Goal: Information Seeking & Learning: Learn about a topic

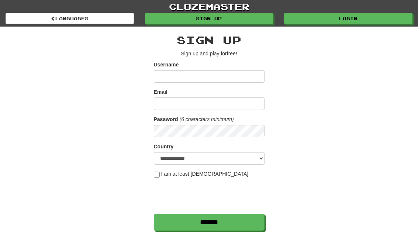
click at [363, 20] on link "Login" at bounding box center [348, 18] width 128 height 11
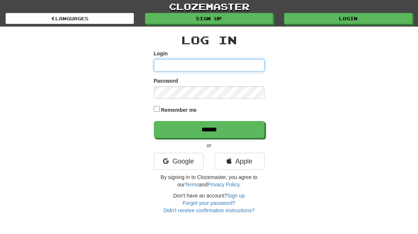
type input "**********"
click at [209, 129] on input "******" at bounding box center [209, 129] width 111 height 17
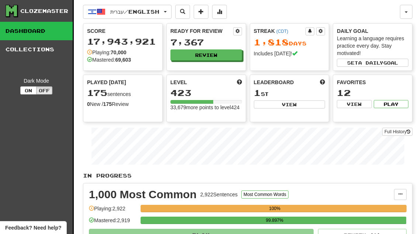
click at [229, 53] on button "Review" at bounding box center [206, 54] width 72 height 11
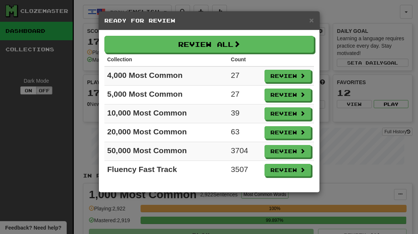
click at [295, 77] on button "Review" at bounding box center [287, 76] width 46 height 13
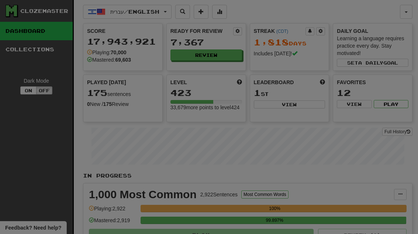
select select "**"
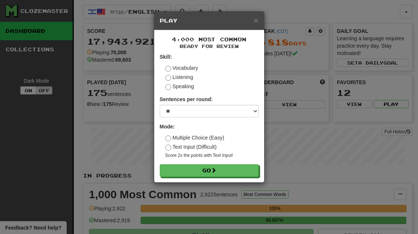
click at [235, 170] on button "Go" at bounding box center [209, 170] width 99 height 13
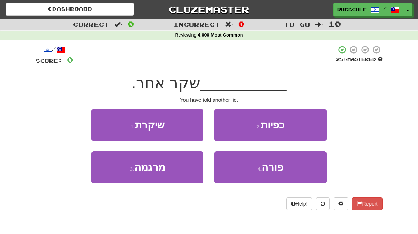
click at [105, 119] on button "1 . שיקרת" at bounding box center [147, 125] width 112 height 32
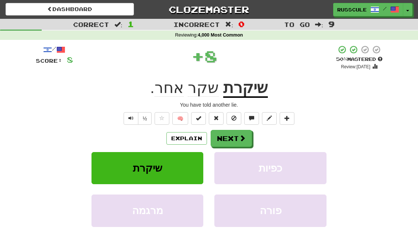
click at [238, 143] on button "Next" at bounding box center [231, 138] width 41 height 17
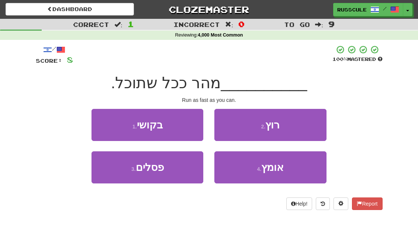
click at [299, 129] on button "2 . רוץ" at bounding box center [270, 125] width 112 height 32
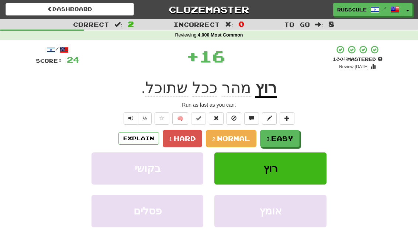
click at [275, 138] on span "Easy" at bounding box center [282, 138] width 22 height 8
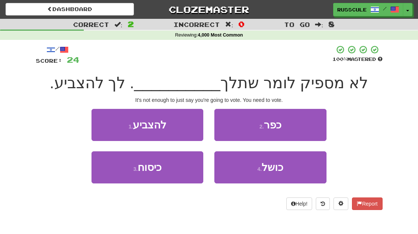
click at [101, 119] on button "1 . להצביע" at bounding box center [147, 125] width 112 height 32
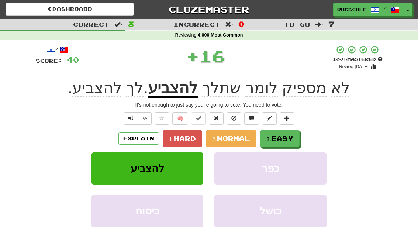
click at [282, 137] on span "Easy" at bounding box center [282, 138] width 22 height 8
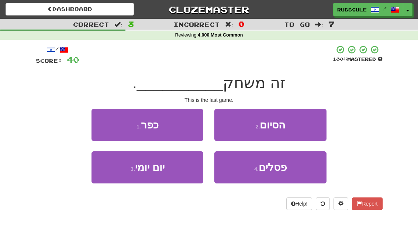
click at [299, 129] on button "2 . הסיום" at bounding box center [270, 125] width 112 height 32
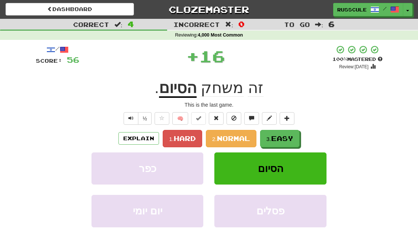
click at [286, 140] on span "Easy" at bounding box center [282, 138] width 22 height 8
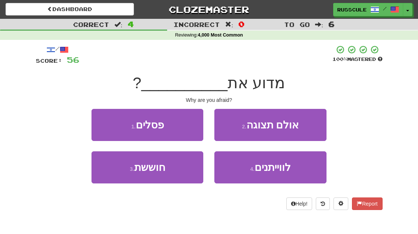
click at [107, 171] on button "3 . חוששת" at bounding box center [147, 167] width 112 height 32
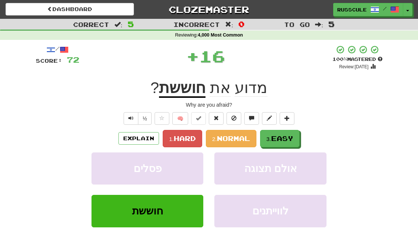
click at [290, 136] on span "Easy" at bounding box center [282, 138] width 22 height 8
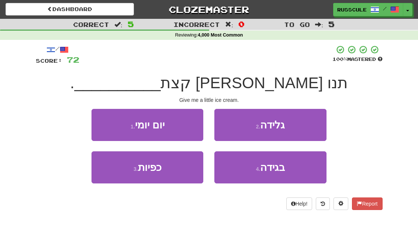
click at [304, 124] on button "2 . גלידה" at bounding box center [270, 125] width 112 height 32
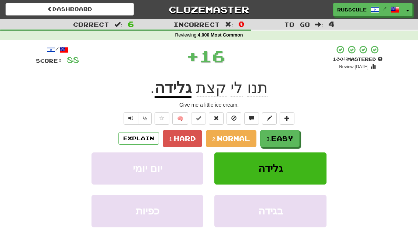
click at [291, 136] on span "Easy" at bounding box center [282, 138] width 22 height 8
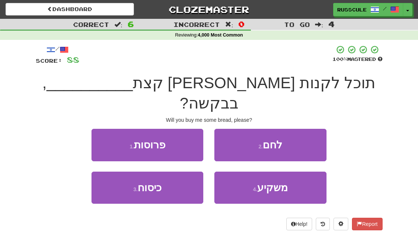
click at [303, 129] on button "2 . לחם" at bounding box center [270, 145] width 112 height 32
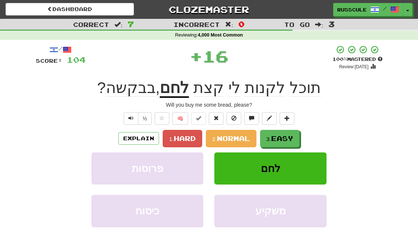
click at [293, 138] on span "Easy" at bounding box center [282, 138] width 22 height 8
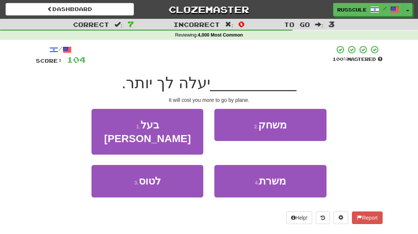
click at [111, 177] on button "3 . לטוס" at bounding box center [147, 181] width 112 height 32
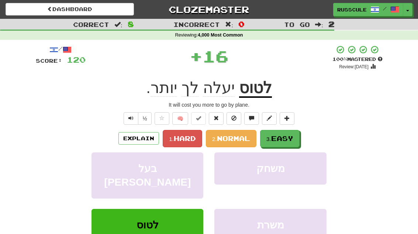
click at [293, 133] on button "3. Easy" at bounding box center [279, 138] width 39 height 17
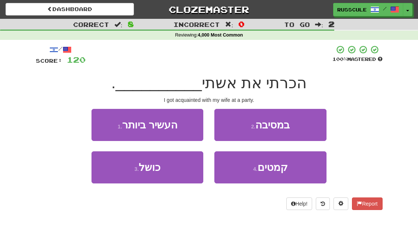
click at [303, 124] on button "2 . במסיבה" at bounding box center [270, 125] width 112 height 32
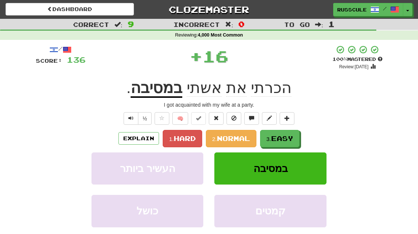
click at [287, 136] on span "Easy" at bounding box center [282, 138] width 22 height 8
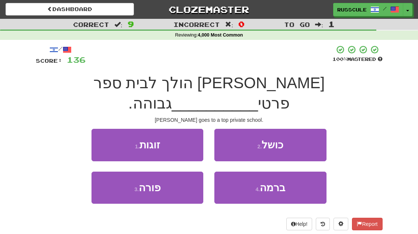
click at [278, 176] on button "4 . ברמה" at bounding box center [270, 187] width 112 height 32
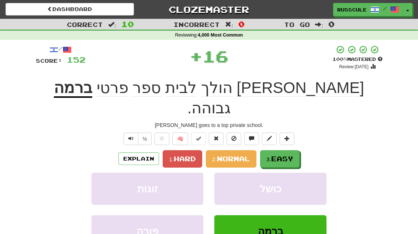
click at [288, 155] on span "Easy" at bounding box center [282, 159] width 22 height 8
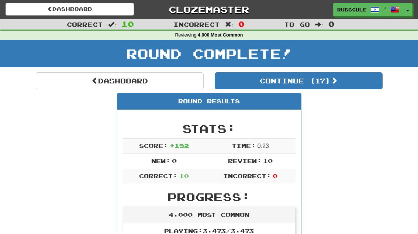
click at [358, 86] on button "Continue ( 17 )" at bounding box center [299, 80] width 168 height 17
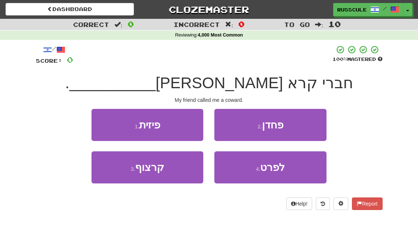
click at [306, 125] on button "2 . פחדן" at bounding box center [270, 125] width 112 height 32
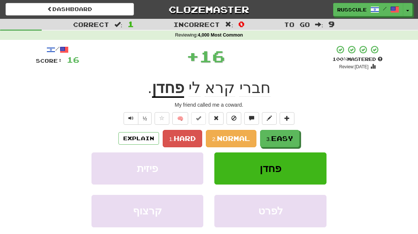
click at [291, 139] on span "Easy" at bounding box center [282, 138] width 22 height 8
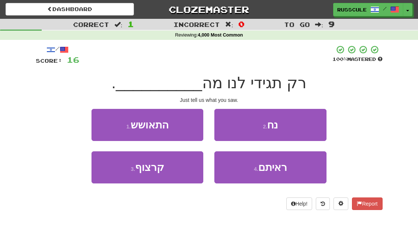
click at [283, 172] on span "ראיתם" at bounding box center [272, 167] width 29 height 11
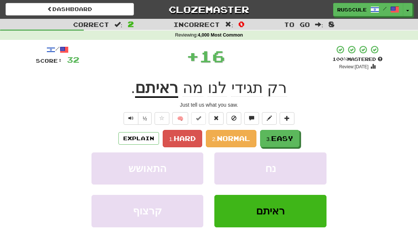
click at [292, 137] on span "Easy" at bounding box center [282, 138] width 22 height 8
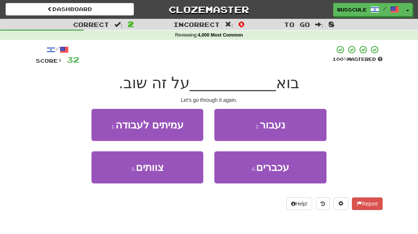
click at [296, 128] on button "2 . נעבור" at bounding box center [270, 125] width 112 height 32
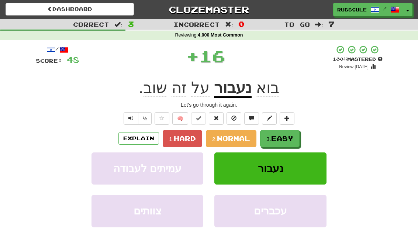
click at [288, 138] on span "Easy" at bounding box center [282, 138] width 22 height 8
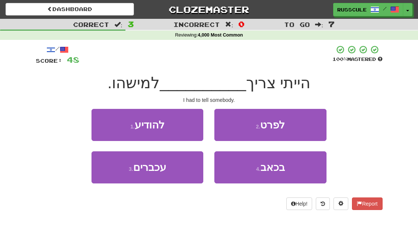
click at [96, 120] on button "1 . להודיע" at bounding box center [147, 125] width 112 height 32
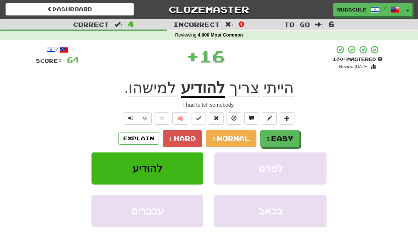
click at [289, 139] on span "Easy" at bounding box center [282, 138] width 22 height 8
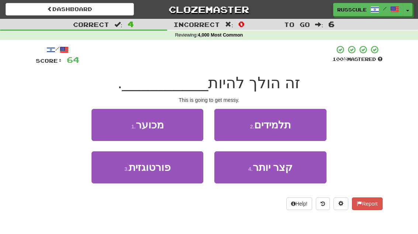
click at [97, 120] on button "1 . מכוער" at bounding box center [147, 125] width 112 height 32
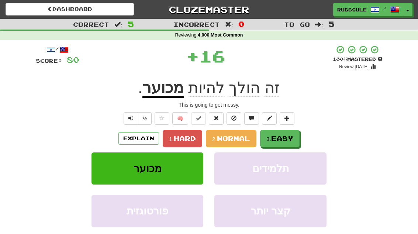
click at [293, 136] on span "Easy" at bounding box center [282, 138] width 22 height 8
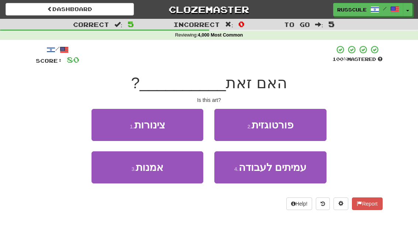
click at [109, 171] on button "3 . אמנות" at bounding box center [147, 167] width 112 height 32
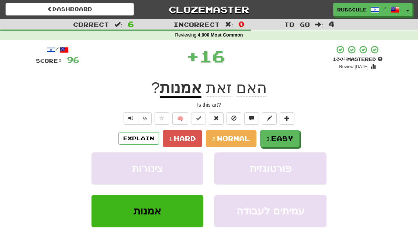
click at [288, 138] on span "Easy" at bounding box center [282, 138] width 22 height 8
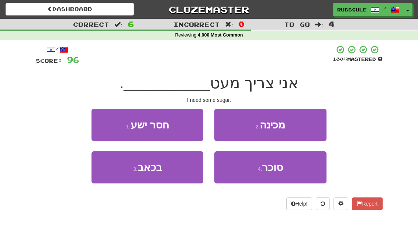
click at [282, 172] on span "סוכר" at bounding box center [272, 167] width 21 height 11
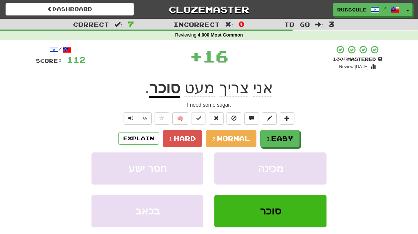
click at [287, 139] on span "Easy" at bounding box center [282, 138] width 22 height 8
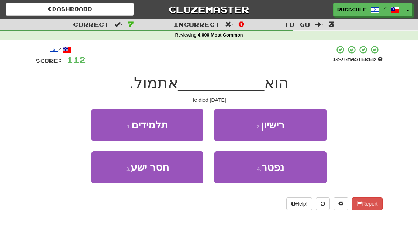
click at [284, 175] on button "4 . נפטר" at bounding box center [270, 167] width 112 height 32
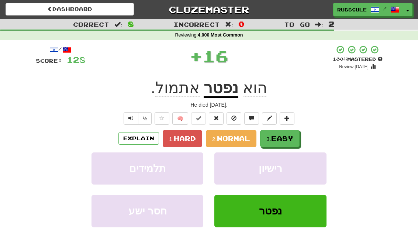
click at [293, 137] on span "Easy" at bounding box center [282, 138] width 22 height 8
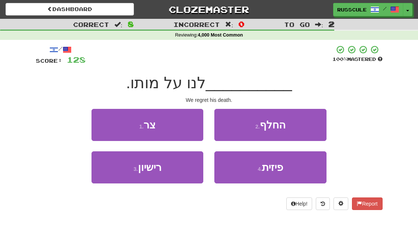
click at [103, 121] on button "1 . צר" at bounding box center [147, 125] width 112 height 32
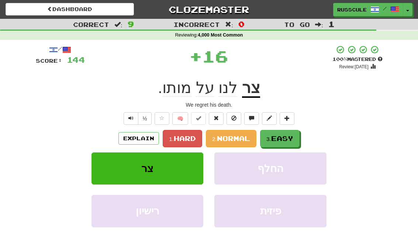
click at [286, 137] on span "Easy" at bounding box center [282, 138] width 22 height 8
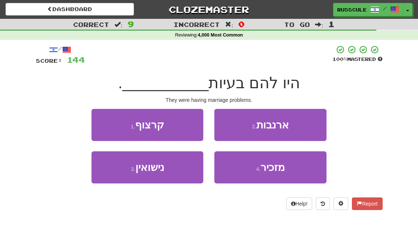
click at [107, 177] on button "3 . נישואין" at bounding box center [147, 167] width 112 height 32
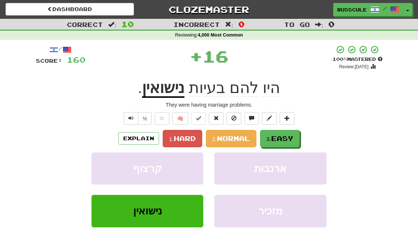
click at [287, 137] on span "Easy" at bounding box center [282, 138] width 22 height 8
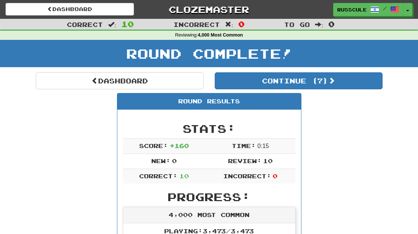
click at [362, 84] on button "Continue ( 7 )" at bounding box center [299, 80] width 168 height 17
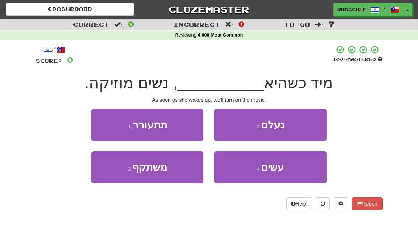
click at [102, 122] on button "1 . תתעורר" at bounding box center [147, 125] width 112 height 32
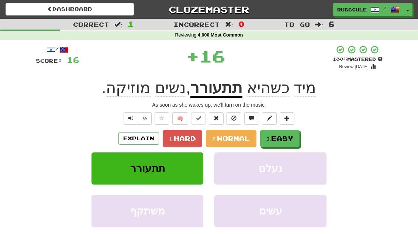
click at [284, 137] on span "Easy" at bounding box center [282, 138] width 22 height 8
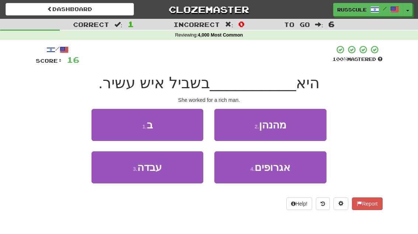
click at [112, 176] on button "3 . עבדה" at bounding box center [147, 167] width 112 height 32
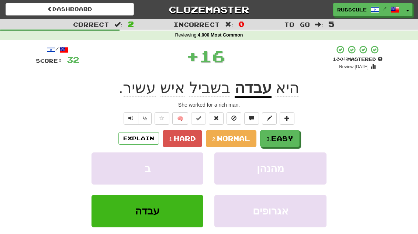
click at [288, 140] on span "Easy" at bounding box center [282, 138] width 22 height 8
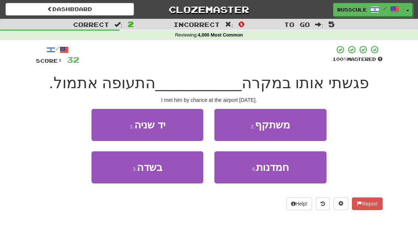
click at [111, 175] on button "3 . בשדה" at bounding box center [147, 167] width 112 height 32
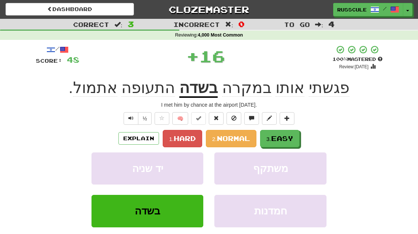
click at [293, 136] on span "Easy" at bounding box center [282, 138] width 22 height 8
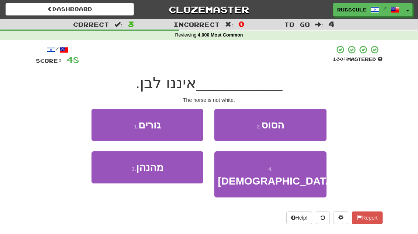
click at [304, 128] on button "2 . הסוס" at bounding box center [270, 125] width 112 height 32
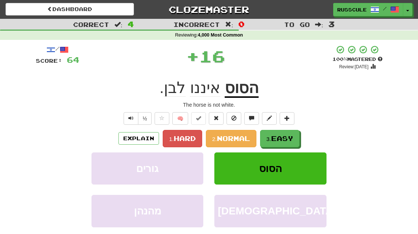
click at [288, 138] on span "Easy" at bounding box center [282, 138] width 22 height 8
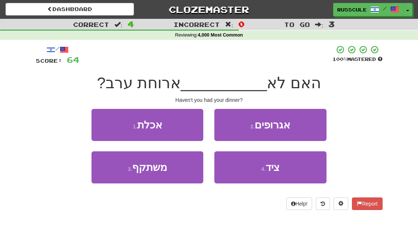
click at [102, 124] on button "1 . אכלת" at bounding box center [147, 125] width 112 height 32
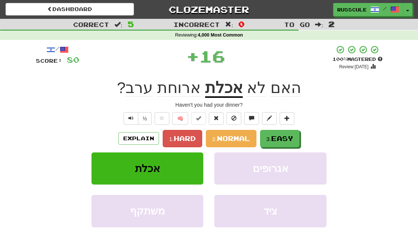
click at [291, 138] on span "Easy" at bounding box center [282, 138] width 22 height 8
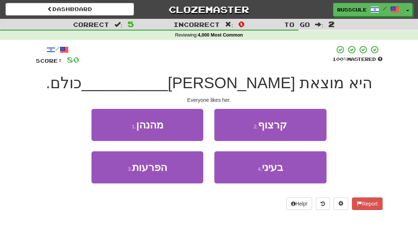
click at [290, 170] on button "4 . בעיני" at bounding box center [270, 167] width 112 height 32
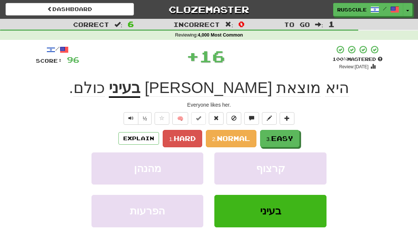
click at [299, 136] on button "3. Easy" at bounding box center [279, 138] width 39 height 17
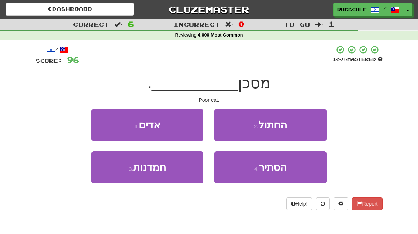
click at [305, 126] on button "2 . החתול" at bounding box center [270, 125] width 112 height 32
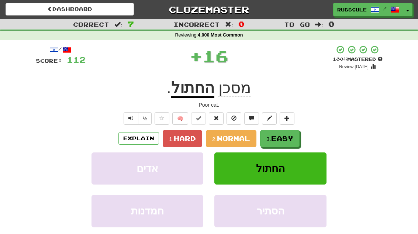
click at [288, 136] on span "Easy" at bounding box center [282, 138] width 22 height 8
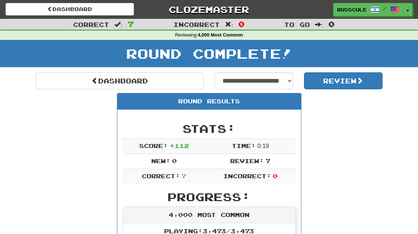
click at [80, 80] on link "Dashboard" at bounding box center [120, 80] width 168 height 17
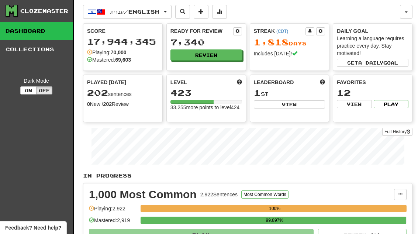
click at [233, 55] on button "Review" at bounding box center [206, 54] width 72 height 11
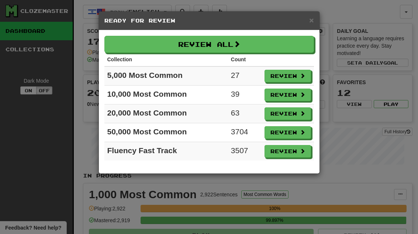
click at [300, 78] on span at bounding box center [302, 75] width 5 height 5
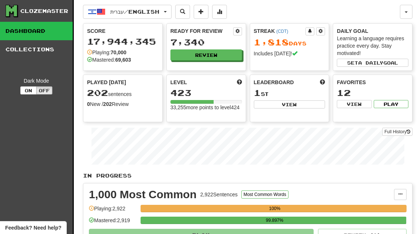
select select "**"
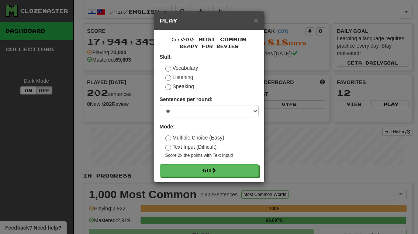
click at [249, 171] on button "Go" at bounding box center [209, 170] width 99 height 13
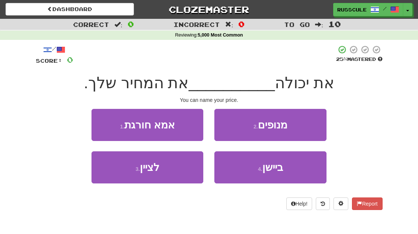
click at [106, 170] on button "3 . לציין" at bounding box center [147, 167] width 112 height 32
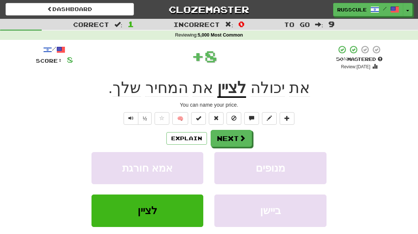
click at [243, 138] on span at bounding box center [242, 138] width 7 height 7
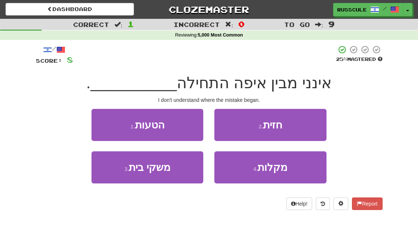
click at [103, 120] on button "1 . הטעות" at bounding box center [147, 125] width 112 height 32
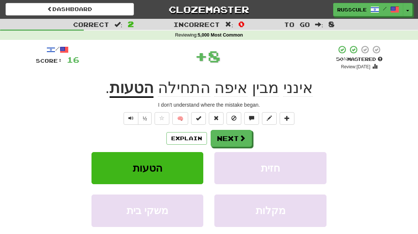
click at [236, 139] on button "Next" at bounding box center [231, 138] width 41 height 17
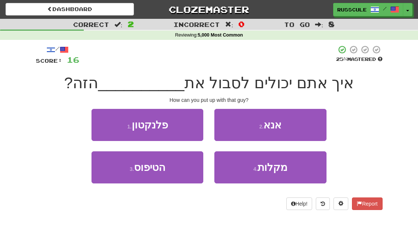
click at [108, 172] on button "3 . הטיפוס" at bounding box center [147, 167] width 112 height 32
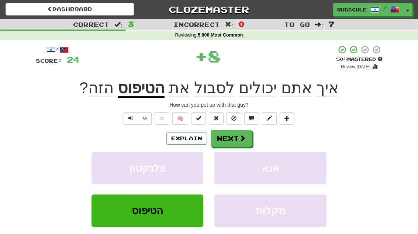
click at [241, 136] on span at bounding box center [242, 138] width 7 height 7
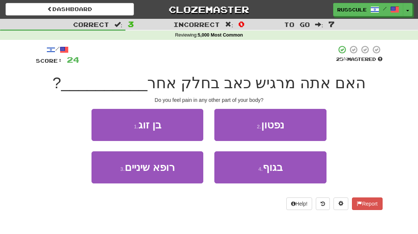
click at [279, 176] on button "4 . בגוף" at bounding box center [270, 167] width 112 height 32
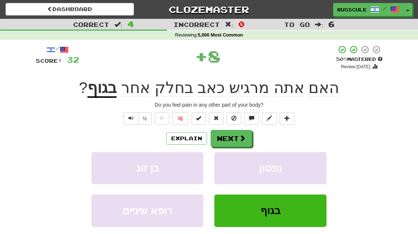
click at [241, 139] on span at bounding box center [242, 138] width 7 height 7
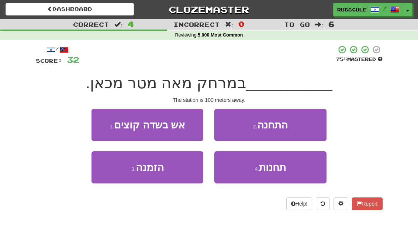
click at [303, 130] on button "2 . התחנה" at bounding box center [270, 125] width 112 height 32
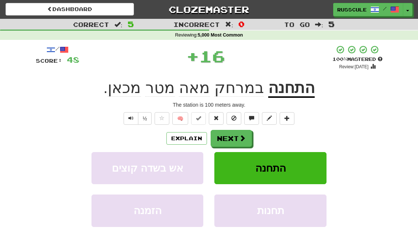
click at [237, 142] on button "Next" at bounding box center [231, 138] width 41 height 17
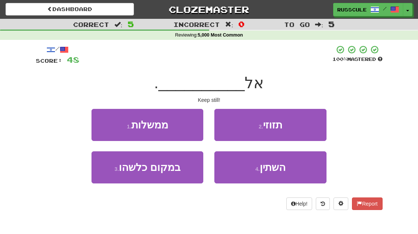
click at [299, 132] on button "2 . תזוזי" at bounding box center [270, 125] width 112 height 32
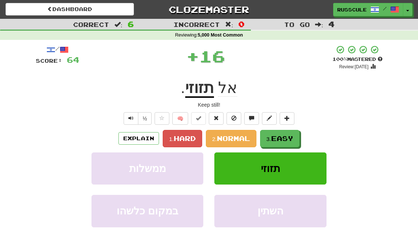
click at [277, 142] on button "3. Easy" at bounding box center [279, 138] width 39 height 17
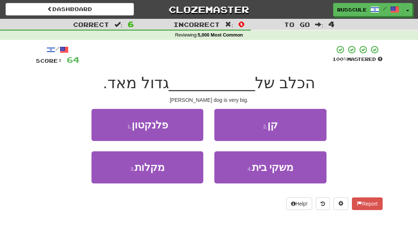
click at [302, 126] on button "2 . קן" at bounding box center [270, 125] width 112 height 32
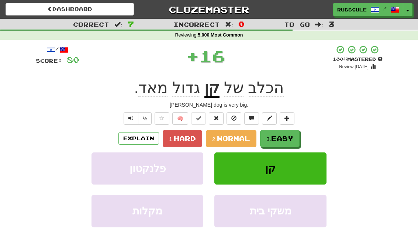
click at [283, 142] on button "3. Easy" at bounding box center [279, 138] width 39 height 17
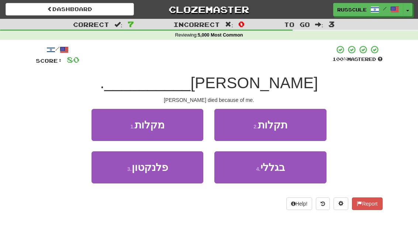
click at [271, 173] on button "4 . בגללי" at bounding box center [270, 167] width 112 height 32
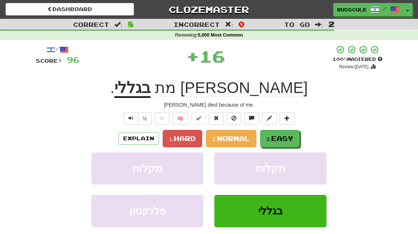
click at [283, 141] on span "Easy" at bounding box center [282, 138] width 22 height 8
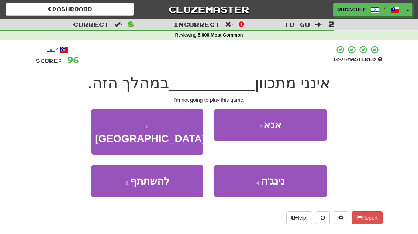
click at [104, 174] on button "3 . להשתתף" at bounding box center [147, 181] width 112 height 32
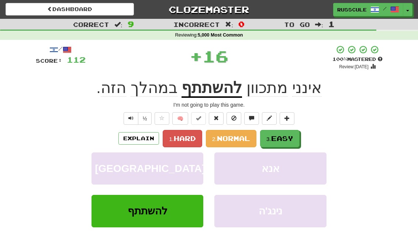
click at [280, 138] on span "Easy" at bounding box center [282, 138] width 22 height 8
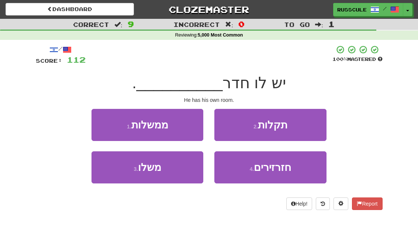
click at [105, 173] on button "3 . משלו" at bounding box center [147, 167] width 112 height 32
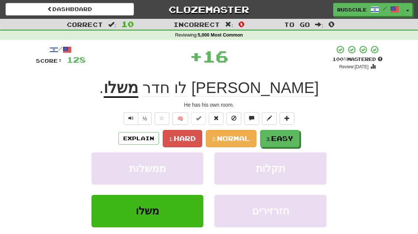
click at [288, 140] on span "Easy" at bounding box center [282, 138] width 22 height 8
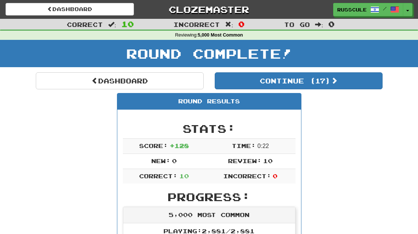
click at [359, 85] on button "Continue ( 17 )" at bounding box center [299, 80] width 168 height 17
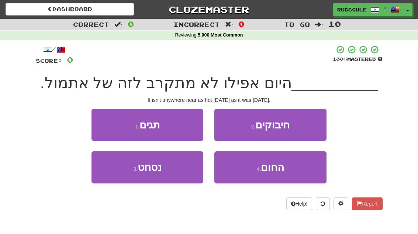
click at [283, 170] on span "החום" at bounding box center [272, 167] width 23 height 11
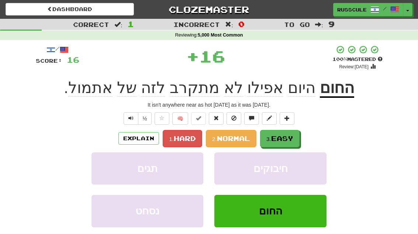
click at [292, 140] on span "Easy" at bounding box center [282, 138] width 22 height 8
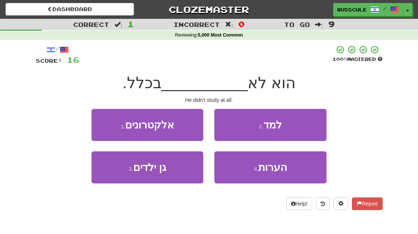
click at [303, 126] on button "2 . למד" at bounding box center [270, 125] width 112 height 32
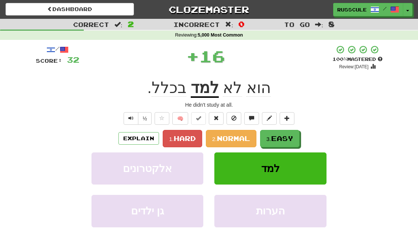
click at [288, 137] on span "Easy" at bounding box center [282, 138] width 22 height 8
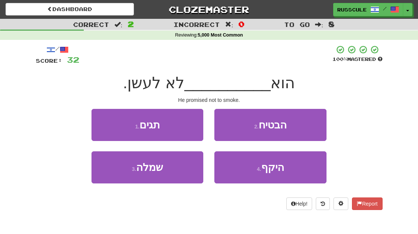
click at [305, 124] on button "2 . הבטיח" at bounding box center [270, 125] width 112 height 32
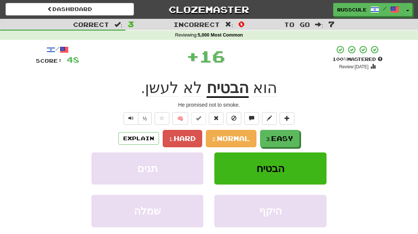
click at [285, 138] on span "Easy" at bounding box center [282, 138] width 22 height 8
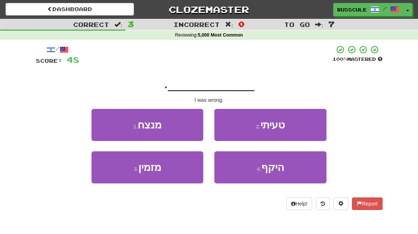
click at [298, 130] on button "2 . טעיתי" at bounding box center [270, 125] width 112 height 32
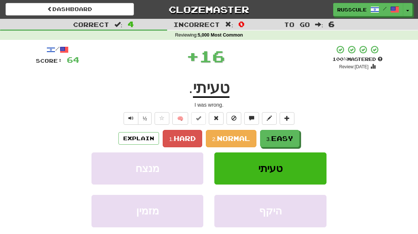
click at [291, 138] on span "Easy" at bounding box center [282, 138] width 22 height 8
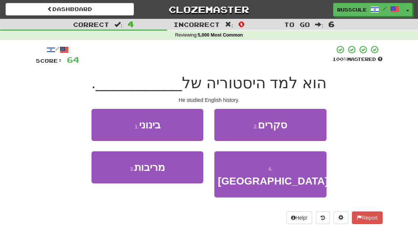
click at [284, 175] on span "אנגליה" at bounding box center [273, 180] width 110 height 11
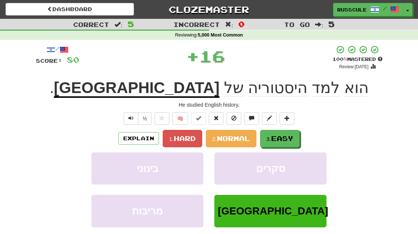
click at [299, 136] on button "3. Easy" at bounding box center [279, 138] width 39 height 17
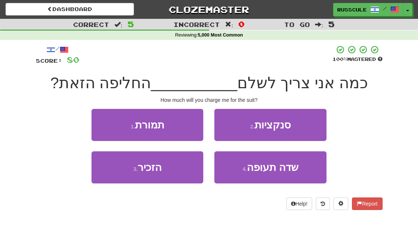
click at [99, 120] on button "1 . תמורת" at bounding box center [147, 125] width 112 height 32
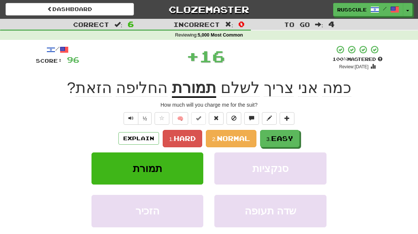
click at [293, 136] on span "Easy" at bounding box center [282, 138] width 22 height 8
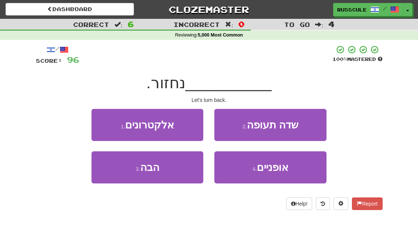
click at [105, 176] on button "3 . הבה" at bounding box center [147, 167] width 112 height 32
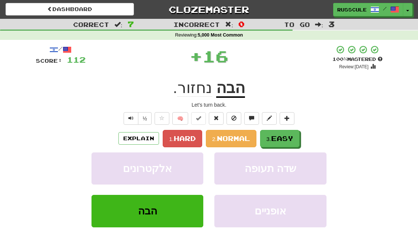
click at [297, 137] on button "3. Easy" at bounding box center [279, 138] width 39 height 17
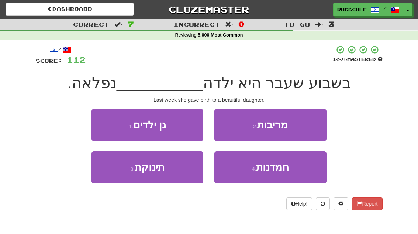
click at [107, 173] on button "3 . תינוקת" at bounding box center [147, 167] width 112 height 32
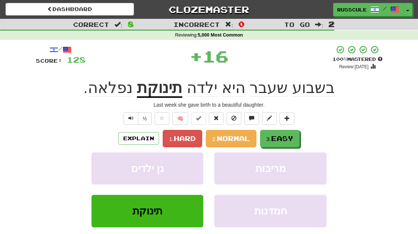
click at [291, 136] on span "Easy" at bounding box center [282, 138] width 22 height 8
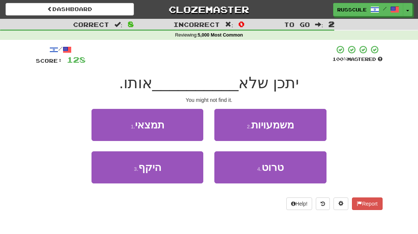
click at [103, 124] on button "1 . תמצאי" at bounding box center [147, 125] width 112 height 32
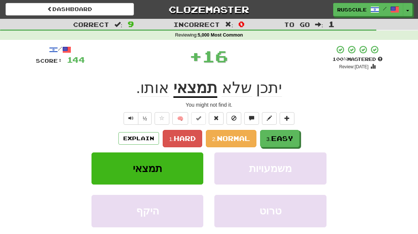
click at [291, 135] on span "Easy" at bounding box center [282, 138] width 22 height 8
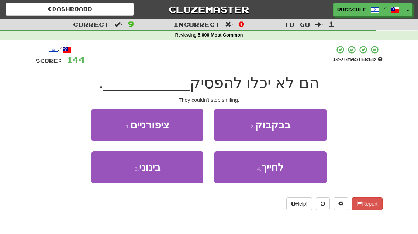
click at [282, 172] on span "לחייך" at bounding box center [272, 167] width 22 height 11
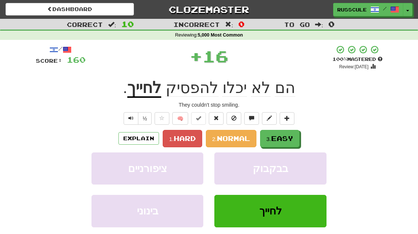
click at [293, 137] on span "Easy" at bounding box center [282, 138] width 22 height 8
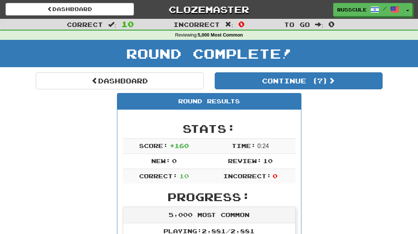
click at [357, 86] on button "Continue ( 7 )" at bounding box center [299, 80] width 168 height 17
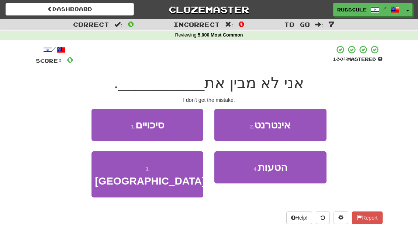
click at [102, 122] on button "1 . סיכויים" at bounding box center [147, 125] width 112 height 32
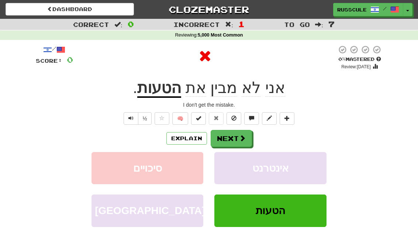
click at [239, 137] on span at bounding box center [242, 138] width 7 height 7
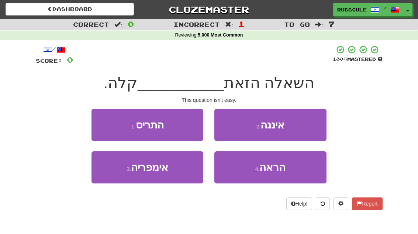
click at [310, 127] on button "2 . איננה" at bounding box center [270, 125] width 112 height 32
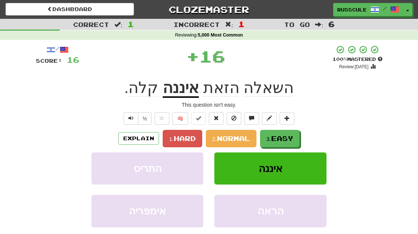
click at [278, 139] on span "Easy" at bounding box center [282, 138] width 22 height 8
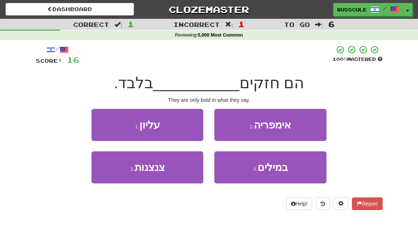
click at [282, 173] on button "4 . במילים" at bounding box center [270, 167] width 112 height 32
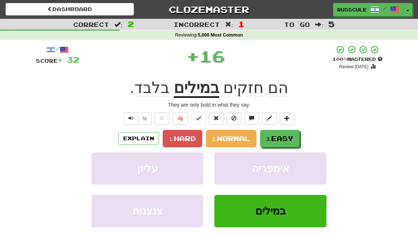
click at [296, 138] on button "3. Easy" at bounding box center [279, 138] width 39 height 17
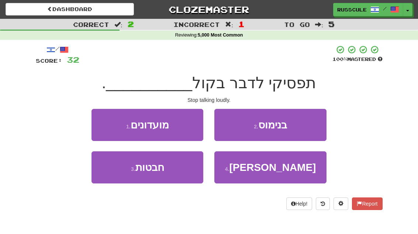
click at [280, 174] on button "4 . רם" at bounding box center [270, 167] width 112 height 32
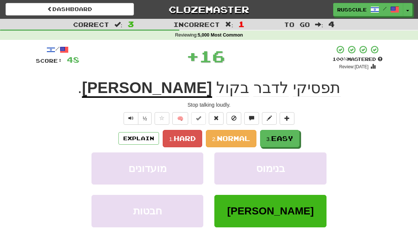
click at [291, 136] on span "Easy" at bounding box center [282, 138] width 22 height 8
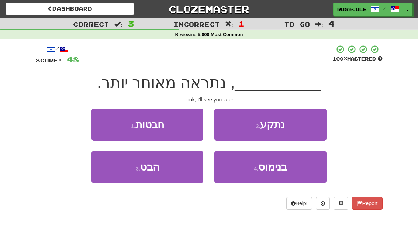
click at [106, 167] on button "3 . הבט" at bounding box center [147, 167] width 112 height 32
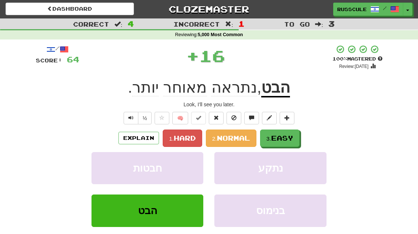
click at [285, 138] on span "Easy" at bounding box center [282, 138] width 22 height 8
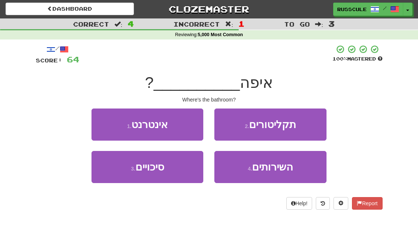
click at [283, 170] on span "השירותים" at bounding box center [272, 166] width 41 height 11
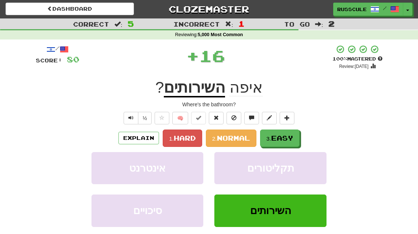
click at [286, 140] on span "Easy" at bounding box center [282, 138] width 22 height 8
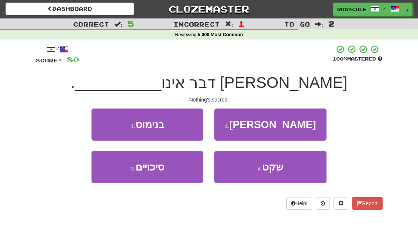
click at [300, 129] on button "2 . קדוש" at bounding box center [270, 124] width 112 height 32
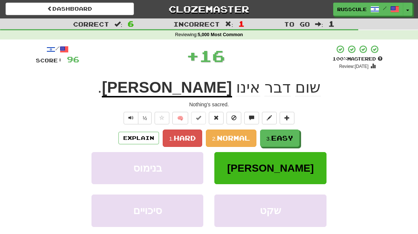
click at [282, 142] on button "3. Easy" at bounding box center [279, 137] width 39 height 17
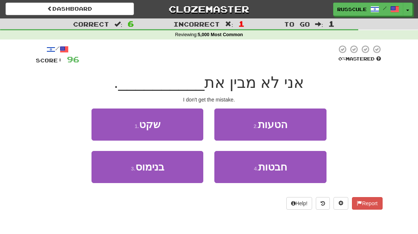
click at [301, 128] on button "2 . הטעות" at bounding box center [270, 124] width 112 height 32
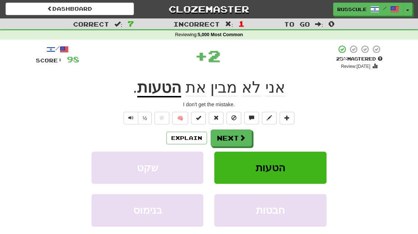
click at [245, 138] on button "Next" at bounding box center [231, 137] width 41 height 17
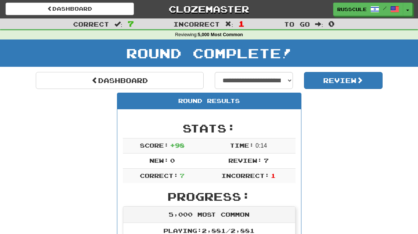
click at [65, 76] on link "Dashboard" at bounding box center [120, 80] width 168 height 17
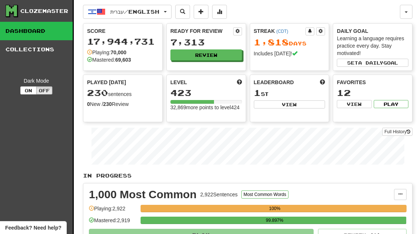
click at [312, 108] on button "View" at bounding box center [290, 104] width 72 height 8
select select "**********"
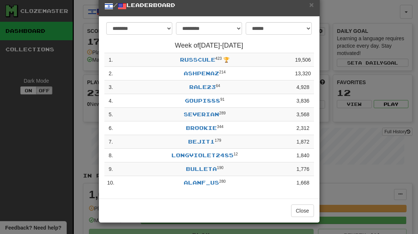
scroll to position [15, 0]
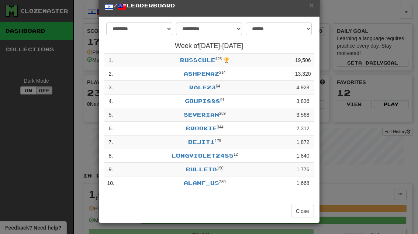
click at [308, 210] on button "Close" at bounding box center [302, 211] width 23 height 13
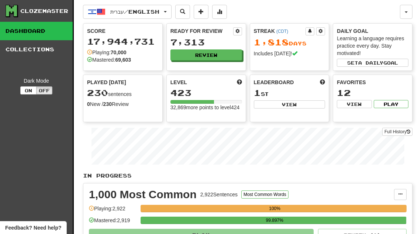
click at [231, 54] on button "Review" at bounding box center [206, 54] width 72 height 11
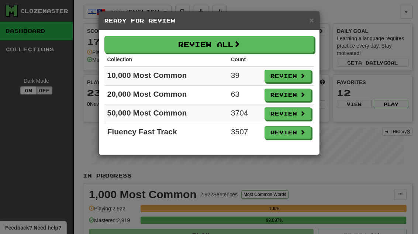
click at [312, 21] on span "×" at bounding box center [311, 20] width 4 height 8
